Goal: Transaction & Acquisition: Purchase product/service

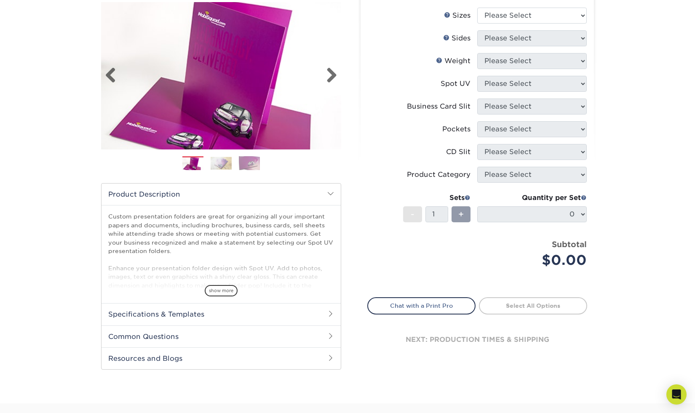
scroll to position [107, 0]
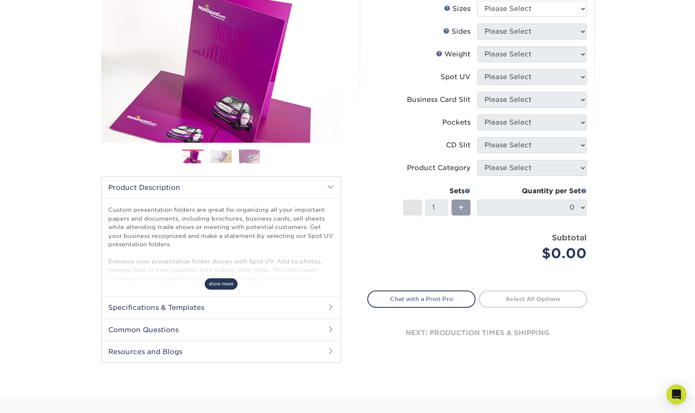
click at [219, 286] on span "show more" at bounding box center [221, 283] width 33 height 11
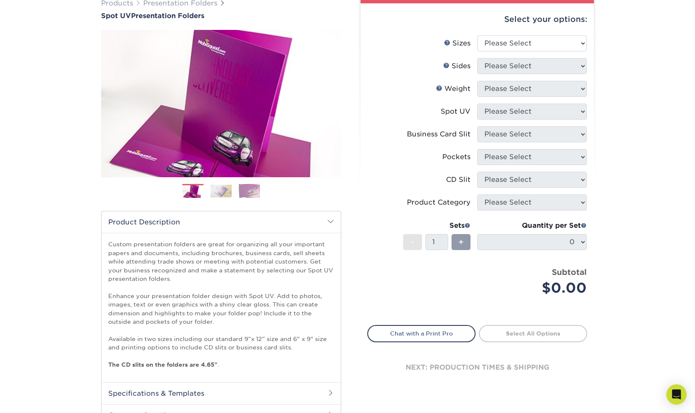
scroll to position [64, 0]
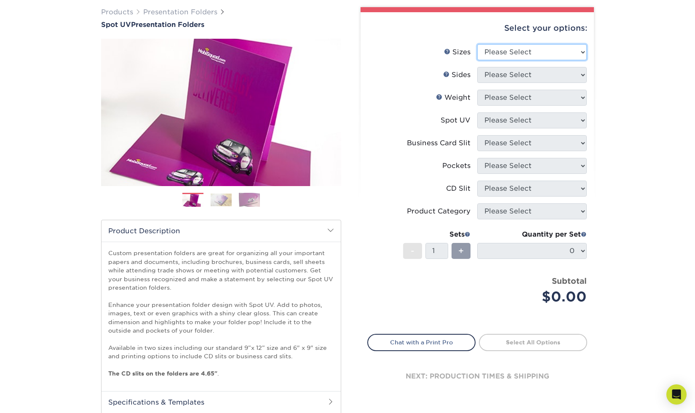
click at [528, 51] on select "Please Select 6" x 9" 9" x 12"" at bounding box center [531, 52] width 109 height 16
select select "9.00x12.00"
click at [477, 44] on select "Please Select 6" x 9" 9" x 12"" at bounding box center [531, 52] width 109 height 16
click at [510, 74] on select "Please Select Print Both Sides Print Front Only" at bounding box center [531, 75] width 109 height 16
select select "32d3c223-f82c-492b-b915-ba065a00862f"
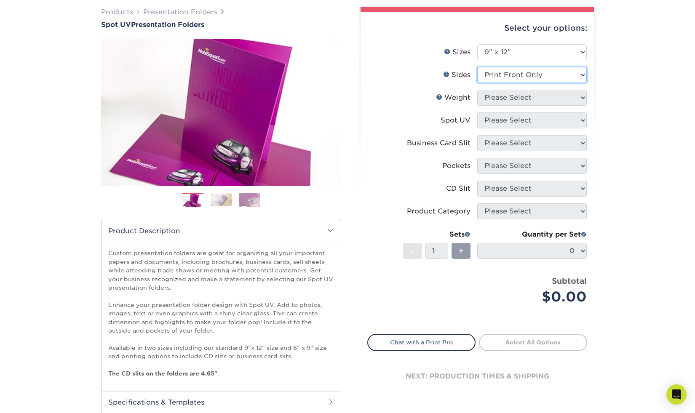
click at [477, 67] on select "Please Select Print Both Sides Print Front Only" at bounding box center [531, 75] width 109 height 16
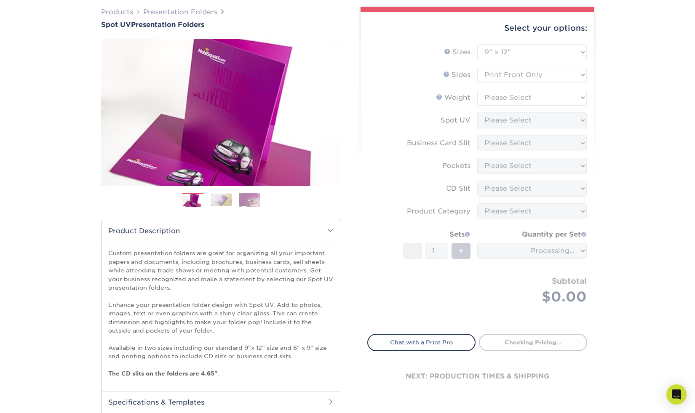
click at [504, 103] on form "Sizes Help Sizes Please Select 6" x 9" 9" x 12" Sides Weight Help" at bounding box center [477, 184] width 220 height 280
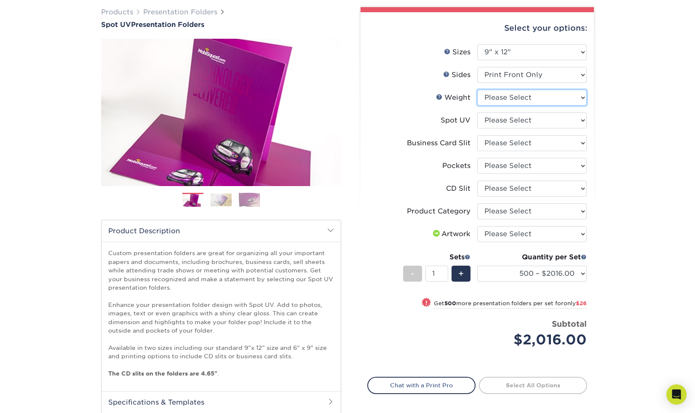
click at [504, 103] on select "Please Select 16PT" at bounding box center [531, 98] width 109 height 16
select select "16PT"
click at [477, 90] on select "Please Select 16PT" at bounding box center [531, 98] width 109 height 16
